Goal: Communication & Community: Share content

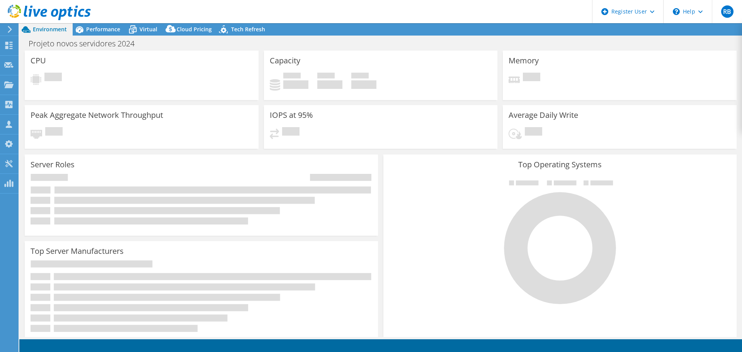
select select "USD"
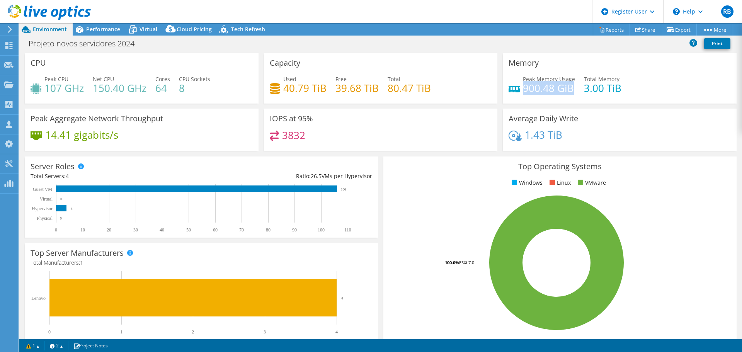
drag, startPoint x: 530, startPoint y: 89, endPoint x: 566, endPoint y: 91, distance: 36.3
click at [566, 91] on h4 "900.48 GiB" at bounding box center [549, 88] width 52 height 8
click at [105, 33] on div "Performance" at bounding box center [99, 29] width 53 height 12
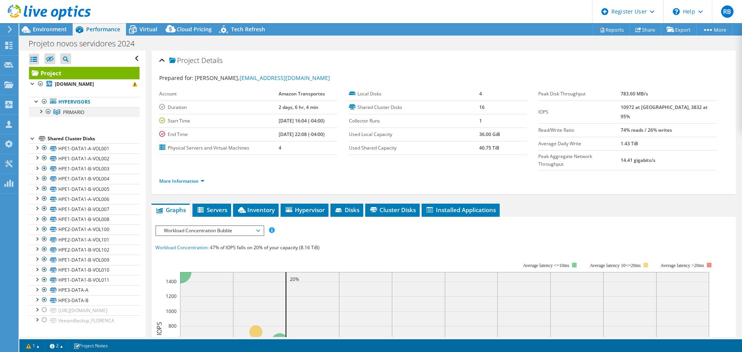
click at [41, 112] on div at bounding box center [41, 111] width 8 height 8
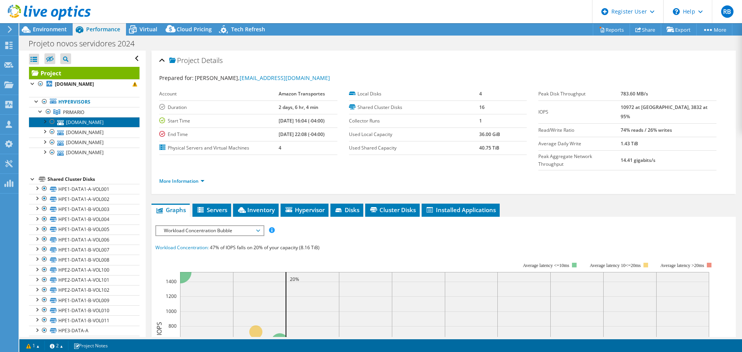
click at [82, 122] on link "vmx01.terminal.com.br" at bounding box center [84, 122] width 110 height 10
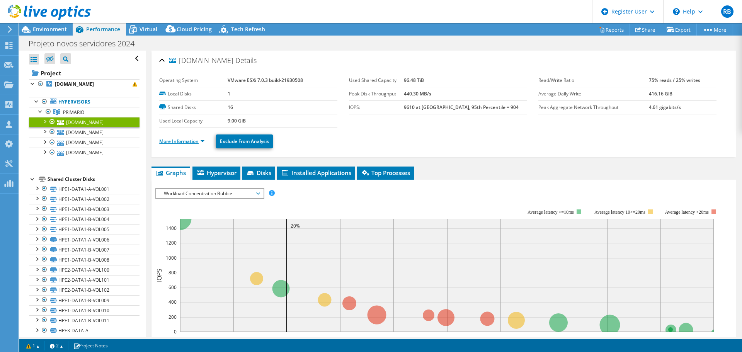
click at [180, 143] on link "More Information" at bounding box center [181, 141] width 45 height 7
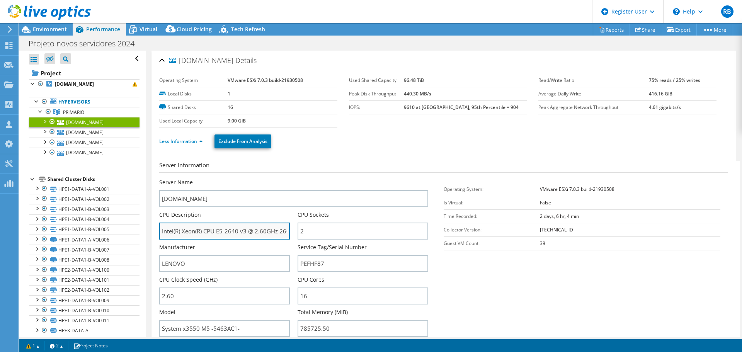
click at [232, 231] on input "Intel(R) Xeon(R) CPU E5-2640 v3 @ 2.60GHz 260 GHz" at bounding box center [224, 231] width 131 height 17
click at [231, 231] on input "Intel(R) Xeon(R) CPU E5-2640 v3 @ 2.60GHz 260 GHz" at bounding box center [224, 231] width 131 height 17
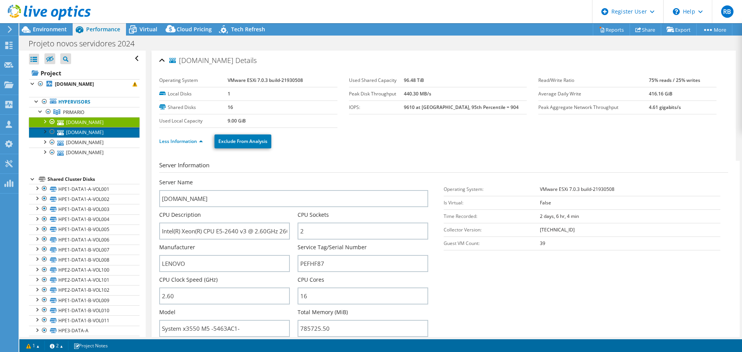
click at [101, 132] on link "vmx03.terminal.com.br" at bounding box center [84, 132] width 110 height 10
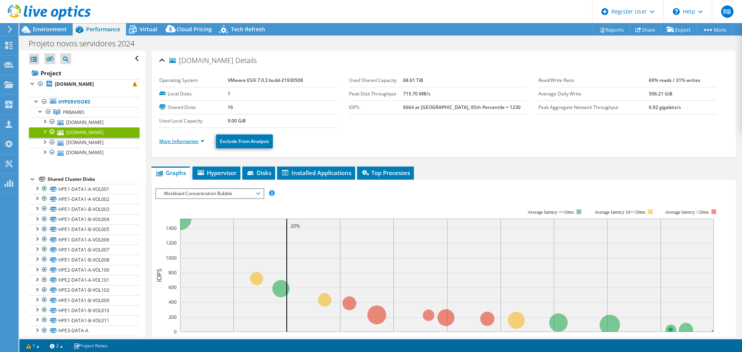
click at [186, 144] on link "More Information" at bounding box center [181, 141] width 45 height 7
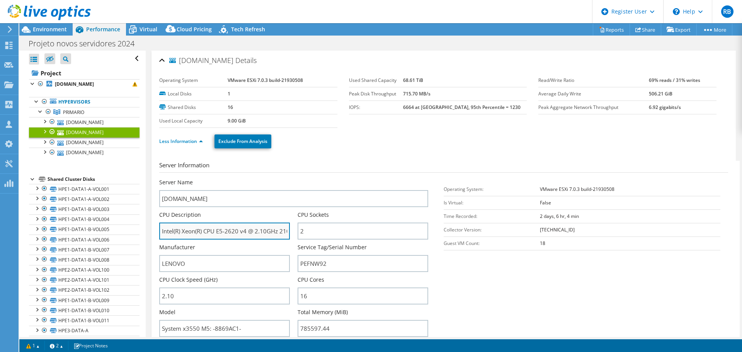
click at [229, 233] on input "Intel(R) Xeon(R) CPU E5-2620 v4 @ 2.10GHz 210 GHz" at bounding box center [224, 231] width 131 height 17
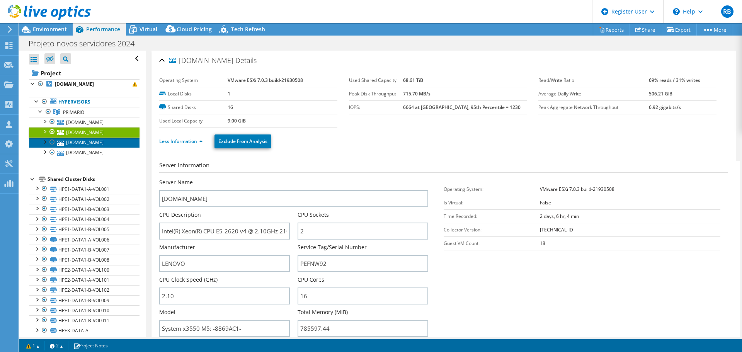
click at [73, 144] on link "vmx02.terminal.com.br" at bounding box center [84, 143] width 110 height 10
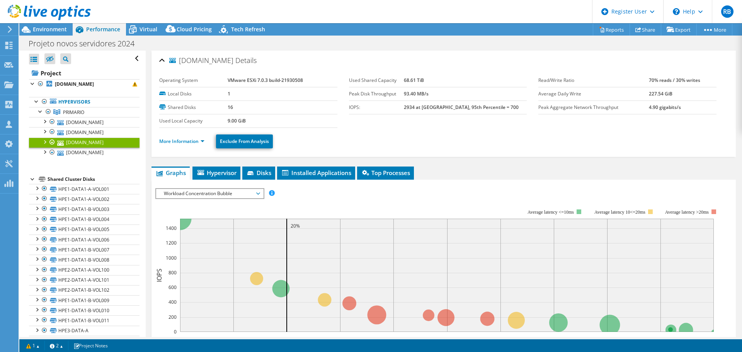
click at [188, 137] on li "More Information" at bounding box center [184, 141] width 50 height 8
click at [188, 141] on link "More Information" at bounding box center [181, 141] width 45 height 7
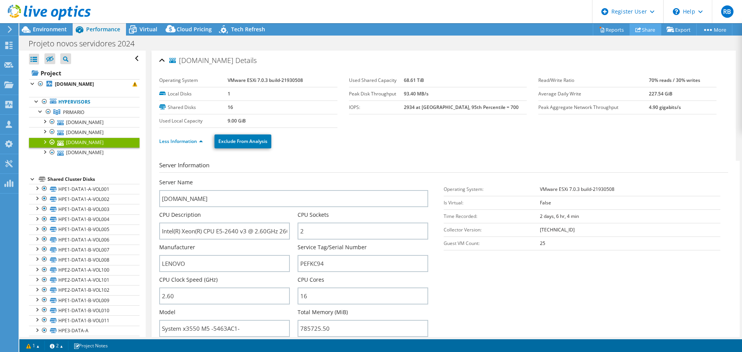
click at [637, 30] on link "Share" at bounding box center [645, 30] width 32 height 12
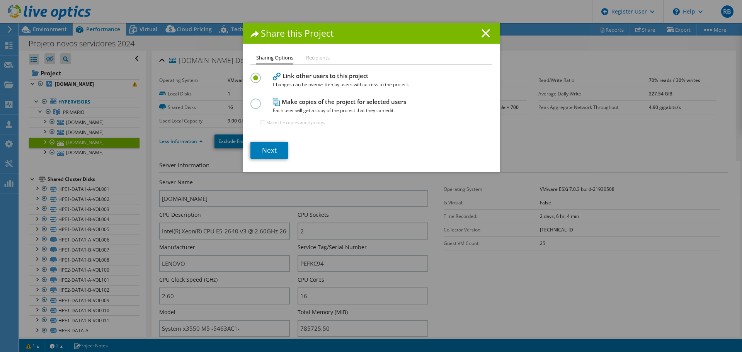
click at [322, 55] on li "Recipients" at bounding box center [318, 58] width 24 height 10
click at [308, 59] on li "Recipients" at bounding box center [318, 58] width 24 height 10
click at [270, 58] on li "Sharing Options" at bounding box center [274, 58] width 37 height 11
click at [274, 149] on link "Next" at bounding box center [269, 150] width 38 height 17
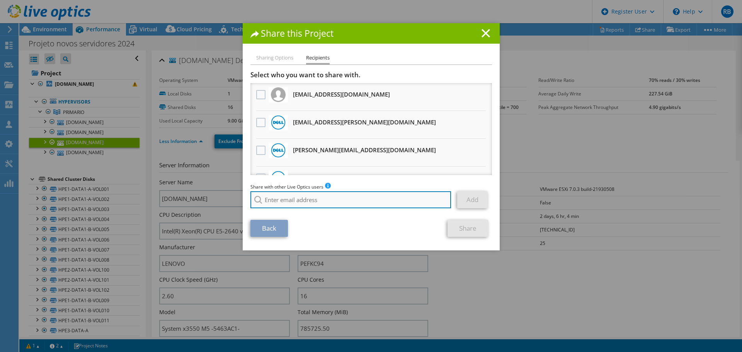
click at [324, 197] on input "search" at bounding box center [350, 199] width 201 height 17
type input "rodrigo"
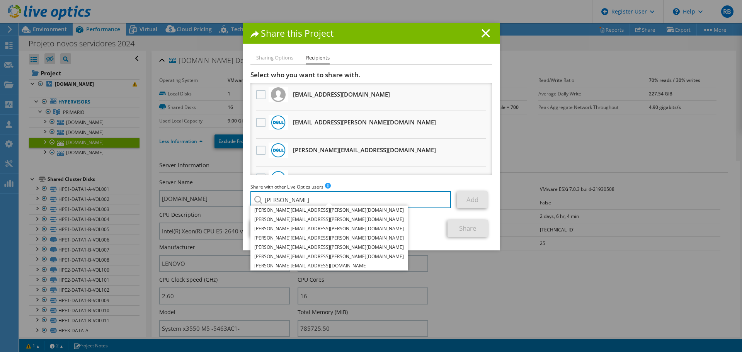
drag, startPoint x: 269, startPoint y: 195, endPoint x: 88, endPoint y: 182, distance: 181.7
click at [88, 183] on div "Share this Project Sharing Options Recipients Link other users to this project …" at bounding box center [371, 176] width 742 height 306
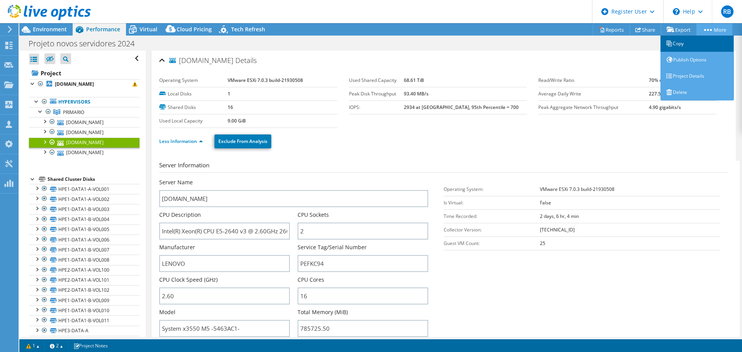
click at [689, 42] on link "Copy" at bounding box center [696, 44] width 73 height 16
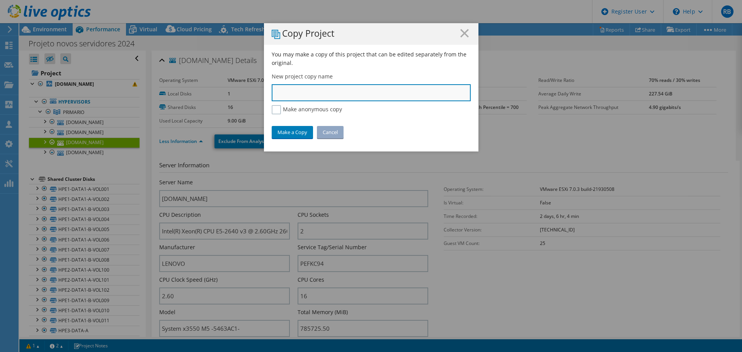
click at [348, 97] on input "text" at bounding box center [371, 92] width 199 height 17
type input "Super Terminais Pré VxRail"
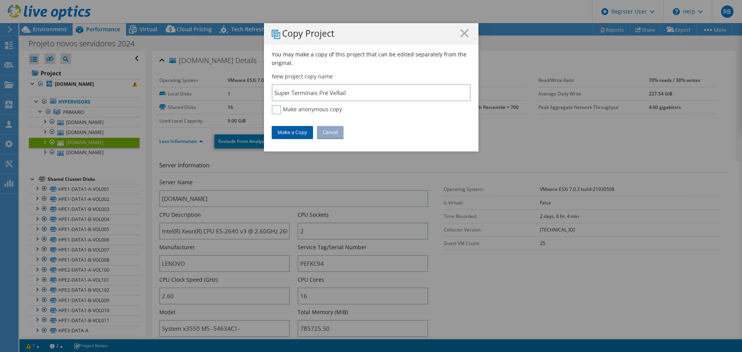
click at [295, 131] on link "Make a Copy" at bounding box center [292, 132] width 41 height 12
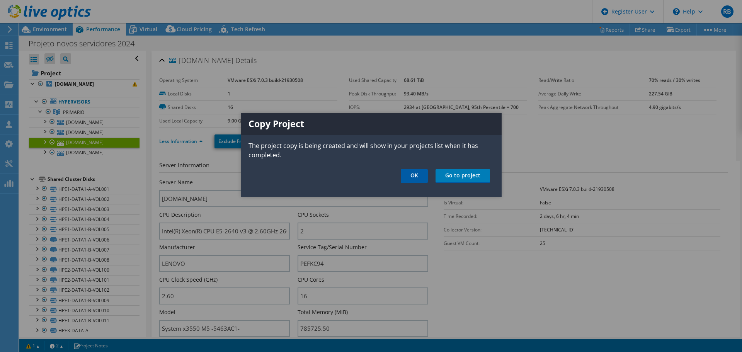
click at [420, 176] on link "OK" at bounding box center [414, 176] width 27 height 14
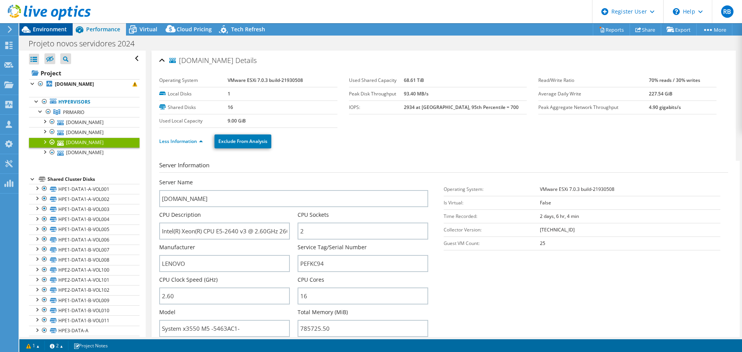
click at [41, 29] on span "Environment" at bounding box center [50, 28] width 34 height 7
